Goal: Register for event/course

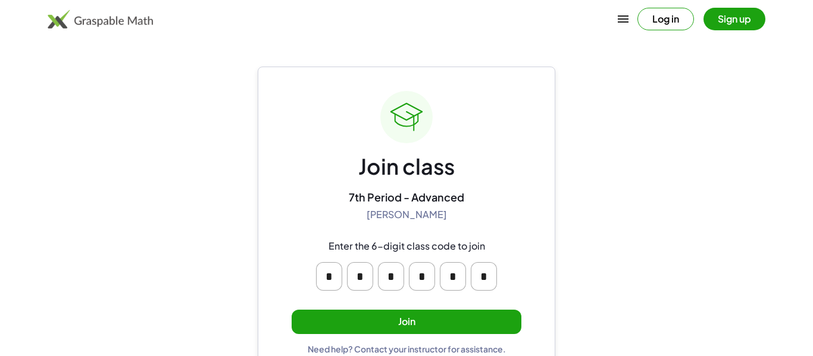
click at [437, 278] on div "* * * * * *" at bounding box center [406, 277] width 190 height 38
click at [348, 280] on input "*" at bounding box center [360, 276] width 26 height 29
click at [332, 276] on input "*" at bounding box center [329, 276] width 26 height 29
click at [408, 290] on div "* * * * * *" at bounding box center [406, 277] width 190 height 38
click at [324, 280] on input "*" at bounding box center [329, 276] width 26 height 29
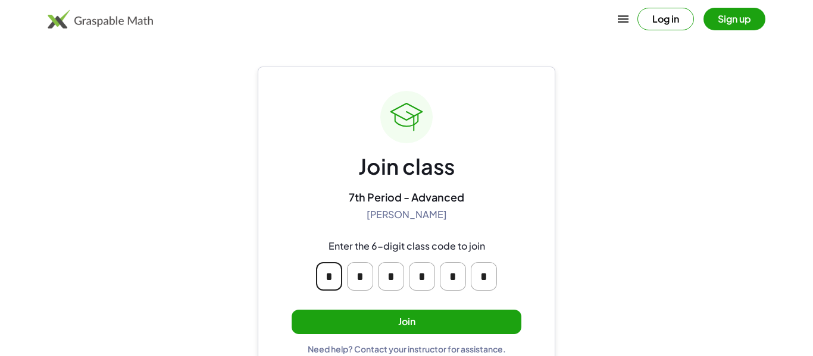
click at [330, 277] on input "*" at bounding box center [329, 276] width 26 height 29
click at [337, 311] on button "Join" at bounding box center [407, 322] width 230 height 24
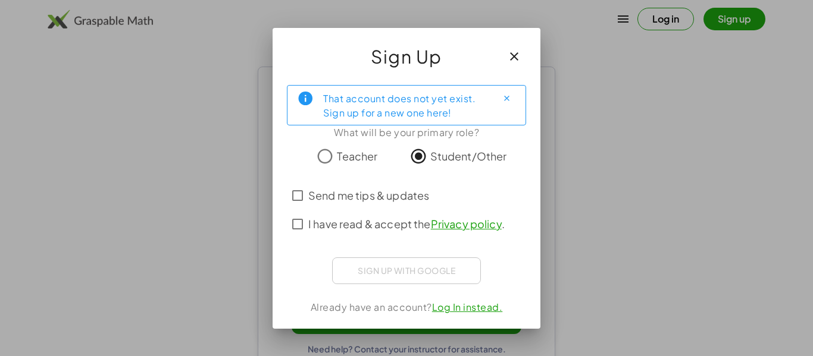
click at [353, 202] on span "Send me tips & updates" at bounding box center [368, 195] width 121 height 16
click at [327, 226] on span "I have read & accept the Privacy policy ." at bounding box center [406, 224] width 196 height 16
